Goal: Information Seeking & Learning: Understand process/instructions

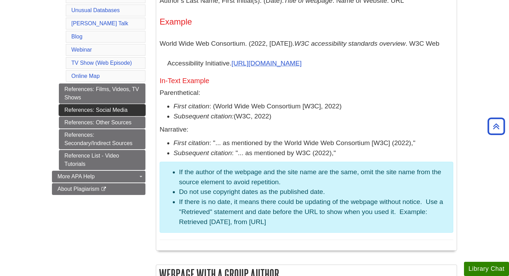
scroll to position [447, 0]
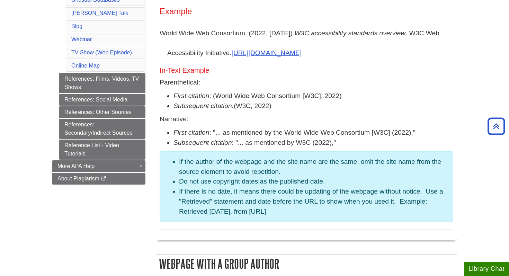
click at [117, 104] on link "References: Social Media" at bounding box center [102, 100] width 87 height 12
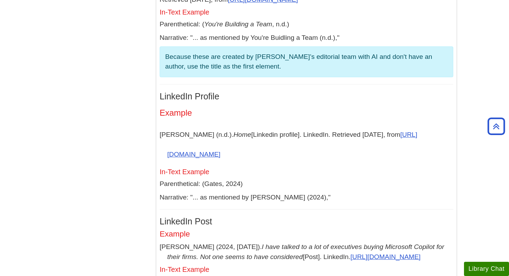
scroll to position [3006, 0]
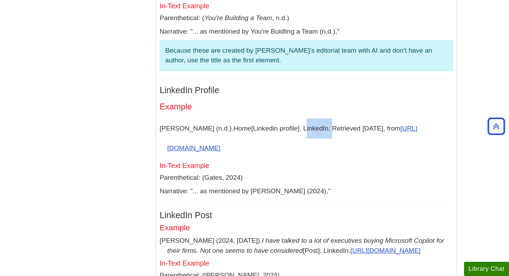
drag, startPoint x: 280, startPoint y: 185, endPoint x: 305, endPoint y: 184, distance: 25.6
click at [305, 158] on p "[PERSON_NAME] (n.d.). Home [Linkedin profile]. LinkedIn. Retrieved [DATE], from…" at bounding box center [307, 138] width 294 height 40
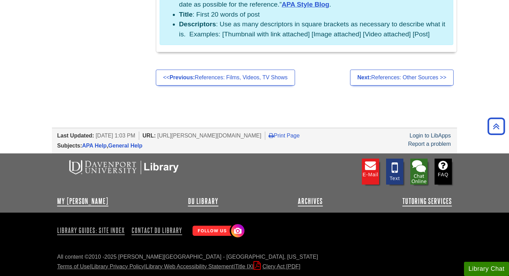
scroll to position [3379, 0]
